Goal: Transaction & Acquisition: Purchase product/service

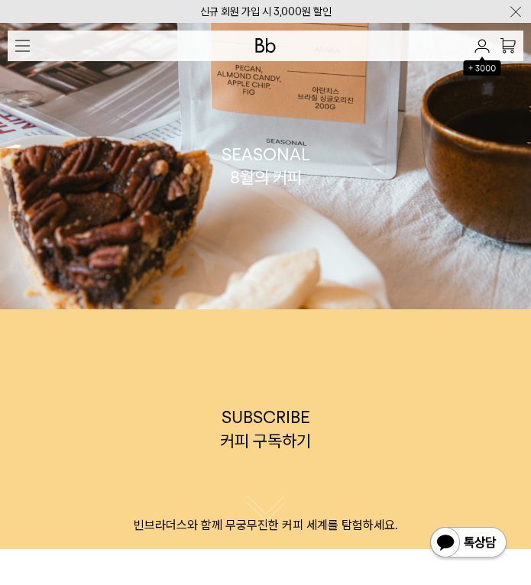
click at [12, 46] on button "button" at bounding box center [23, 46] width 30 height 30
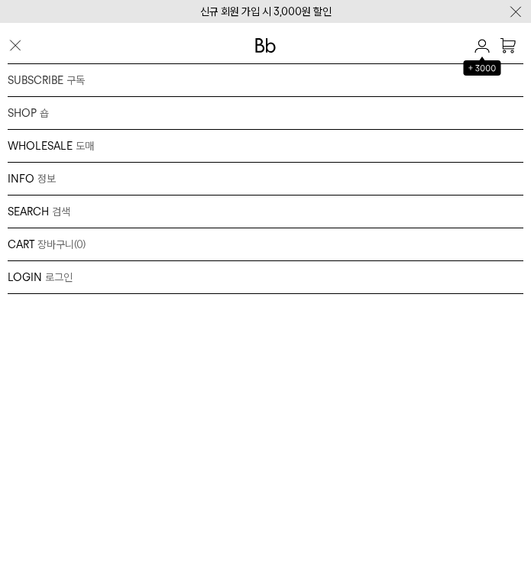
click at [27, 180] on div "INFO 정보 브랜드 커피위키 저널 매장안내 채용" at bounding box center [266, 179] width 516 height 33
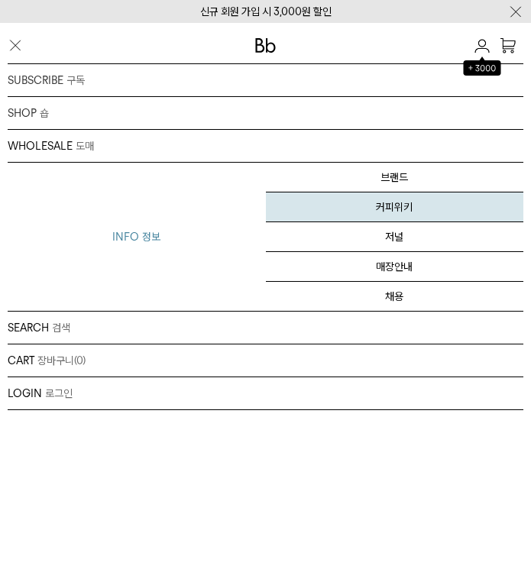
click at [358, 210] on link "커피위키" at bounding box center [395, 208] width 258 height 30
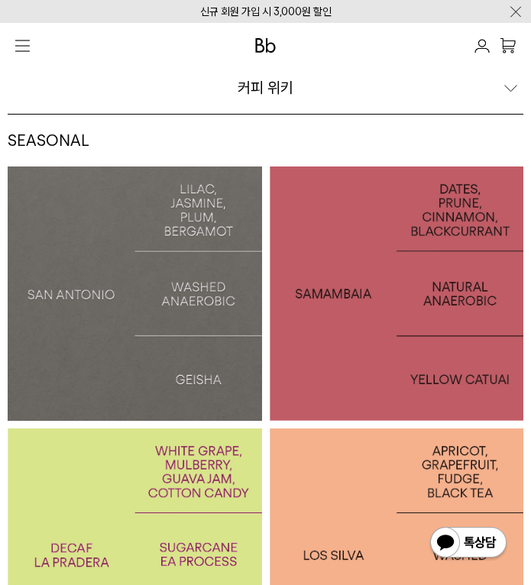
click at [15, 46] on button "button" at bounding box center [23, 46] width 30 height 30
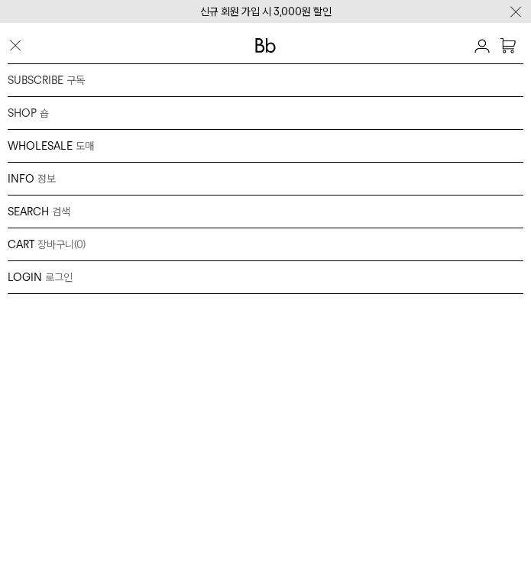
click at [30, 172] on div "INFO 정보 브랜드 커피위키 저널 매장안내 채용" at bounding box center [266, 179] width 516 height 33
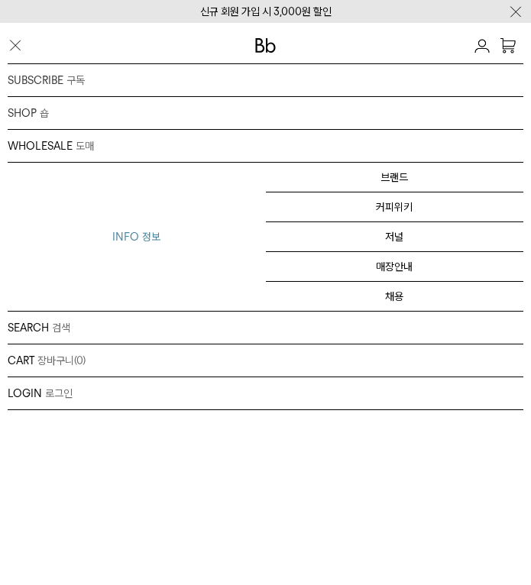
click at [24, 108] on div "SHOP 숍 원두 드립백/콜드브루/캡슐 선물세트 커피용품 프로그램" at bounding box center [266, 113] width 516 height 33
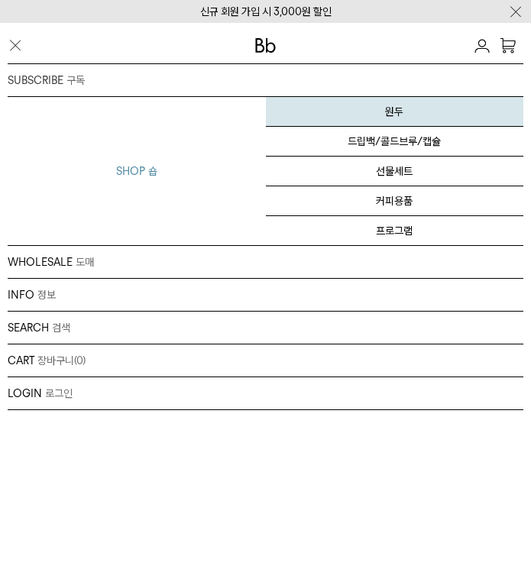
click at [388, 118] on link "원두" at bounding box center [395, 112] width 258 height 30
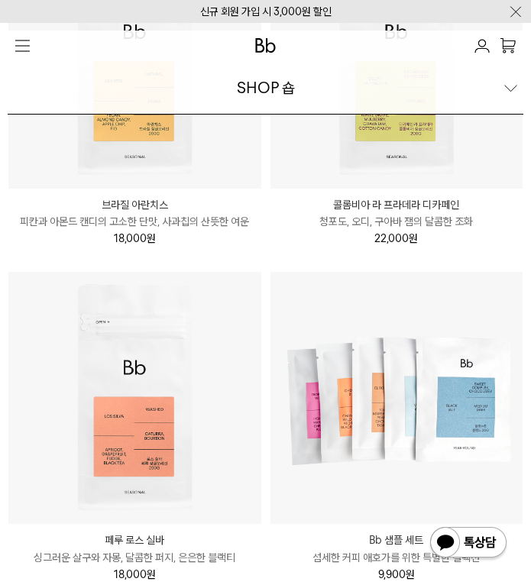
scroll to position [586, 0]
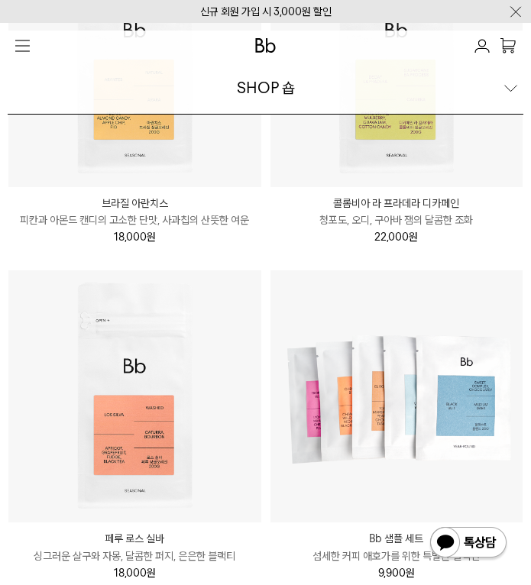
click at [101, 152] on img at bounding box center [134, 60] width 253 height 253
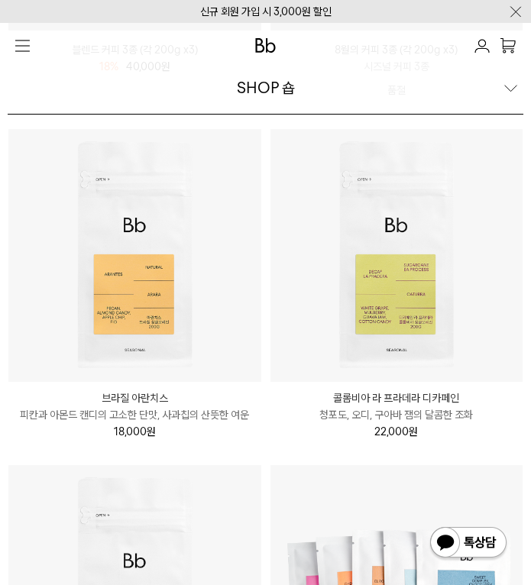
scroll to position [390, 0]
click at [456, 341] on img at bounding box center [396, 256] width 253 height 253
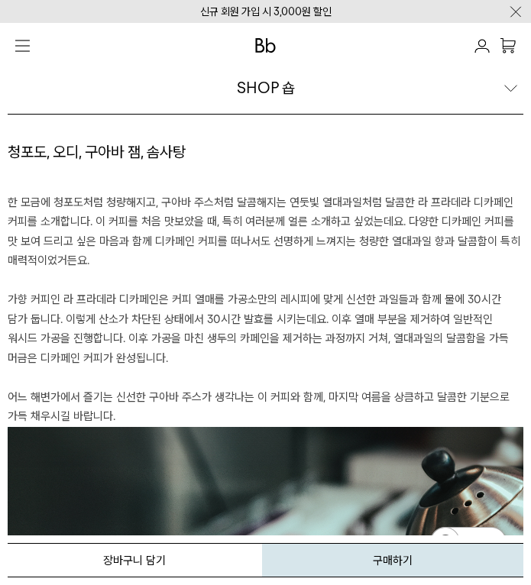
scroll to position [1703, 0]
